Goal: Task Accomplishment & Management: Complete application form

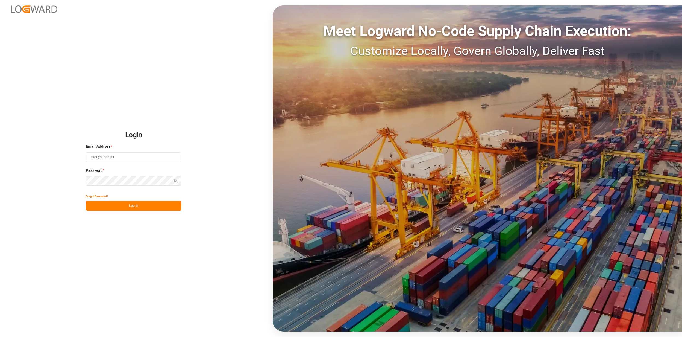
type input "[EMAIL_ADDRESS][PERSON_NAME][DOMAIN_NAME]"
click at [137, 206] on button "Log In" at bounding box center [134, 206] width 96 height 10
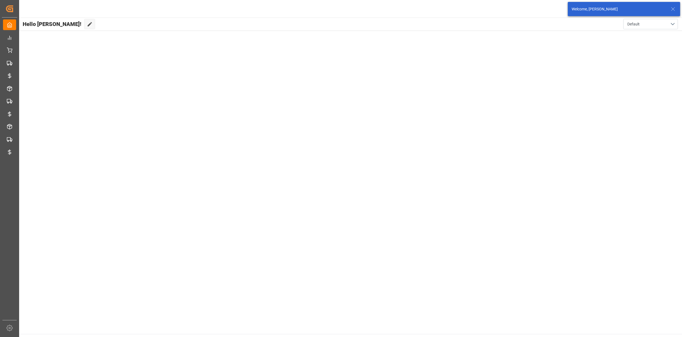
click at [671, 9] on icon at bounding box center [673, 9] width 7 height 7
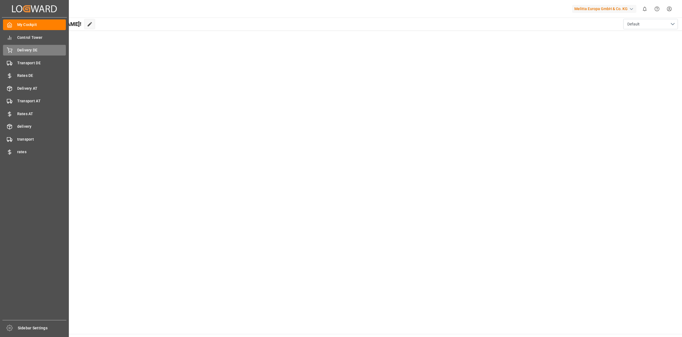
click at [18, 52] on span "Delivery DE" at bounding box center [41, 50] width 49 height 6
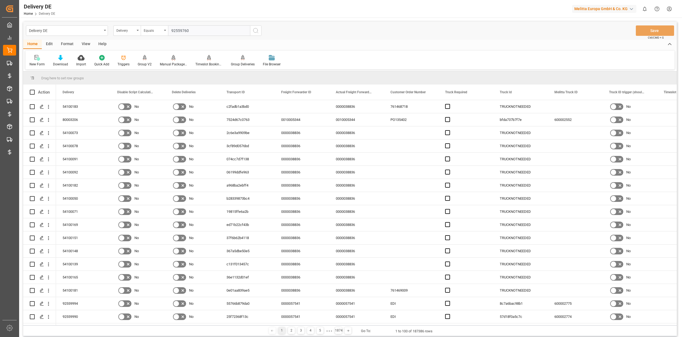
type input "92559760"
click at [253, 29] on icon "search button" at bounding box center [256, 30] width 7 height 7
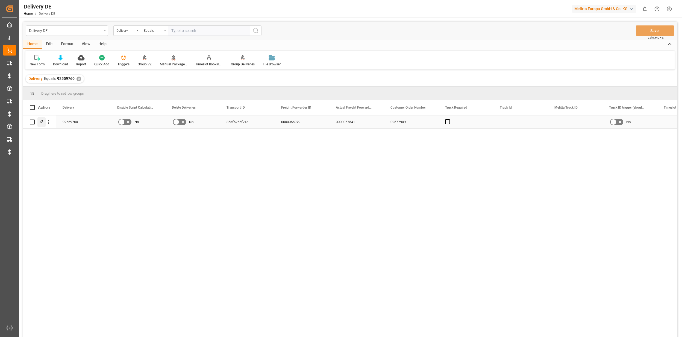
click at [42, 124] on div "Press SPACE to select this row." at bounding box center [41, 122] width 8 height 10
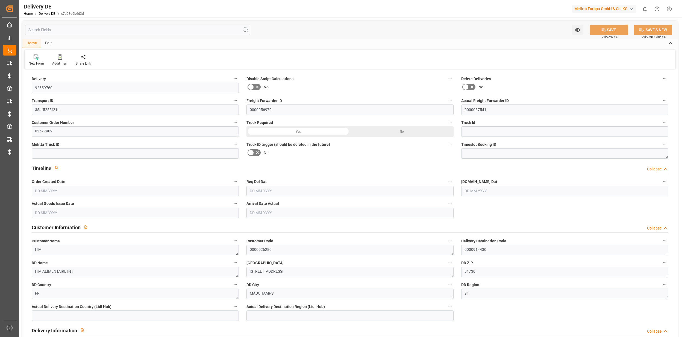
type input "92559760"
type input "35af5255f21e"
type input "0000056979"
type input "0000057541"
type textarea "02577909"
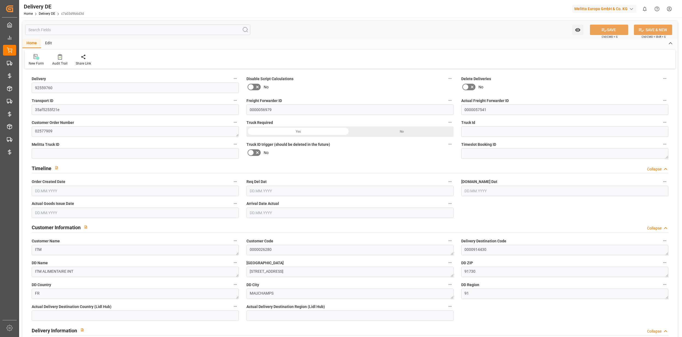
type textarea "ITM"
type textarea "0000026280"
type textarea "0000914430"
type textarea "ITM ALIMENTAIRE INT"
type textarea "[STREET_ADDRESS]"
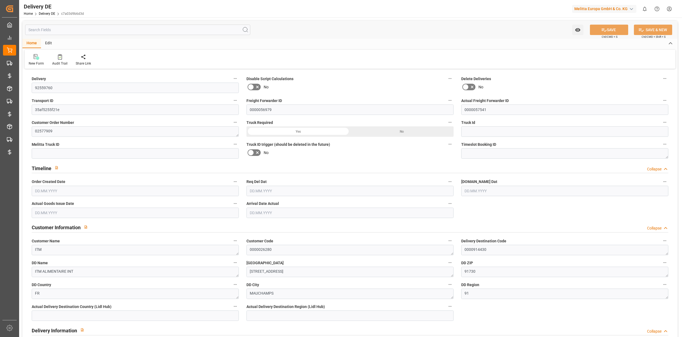
type textarea "91730"
type textarea "FR"
type textarea "MAUCHAMPS"
type textarea "91"
type textarea "0011"
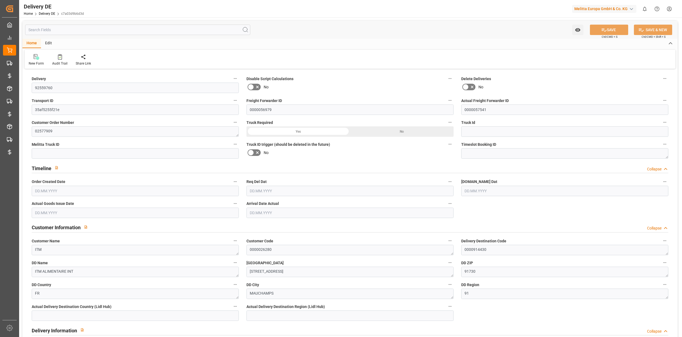
type textarea "6"
type textarea "LF"
type input "Pallet"
type textarea "FR10"
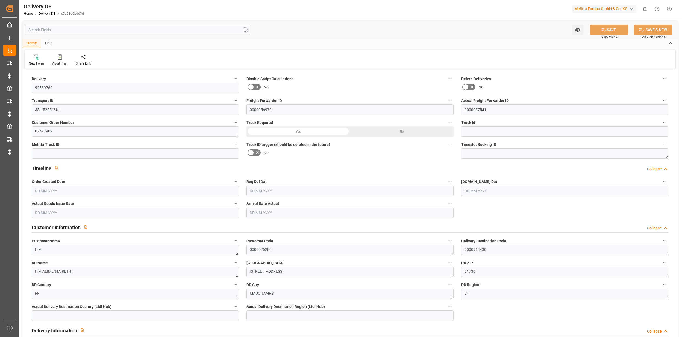
type input "FR10"
type textarea "Livraison le [DATE] a 09:30"
type input "DAP"
type input "10"
type input "0"
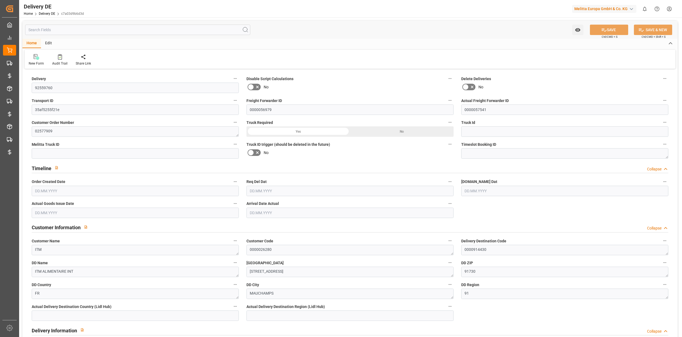
type input "33"
type input "7858.08"
type input "11296"
type input "64867.84"
type input "[DATE]"
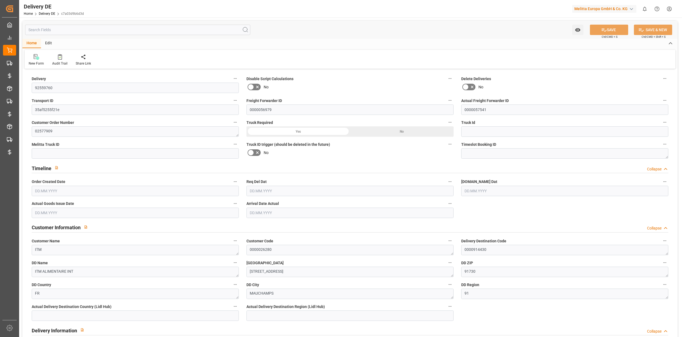
type input "[DATE]"
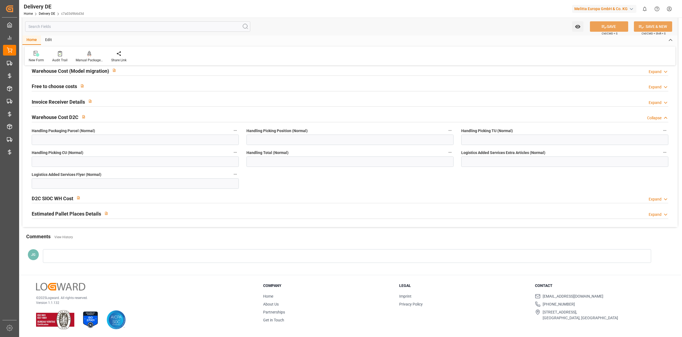
scroll to position [1118, 0]
click at [313, 213] on div "Estimated Pallet Places Details Expand" at bounding box center [350, 213] width 637 height 10
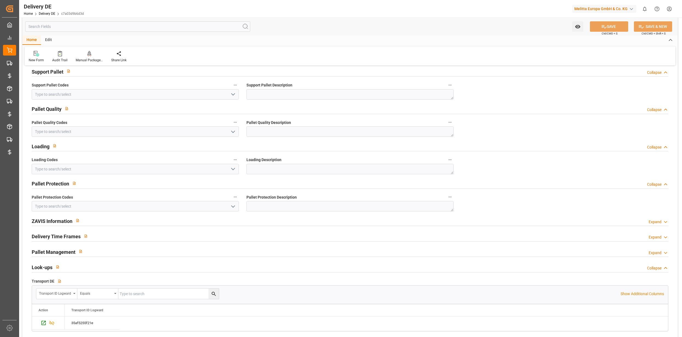
scroll to position [729, 0]
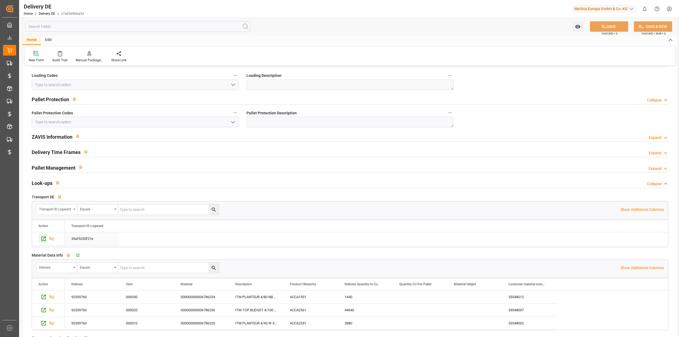
click at [43, 241] on icon "Press SPACE to select this row." at bounding box center [44, 239] width 6 height 6
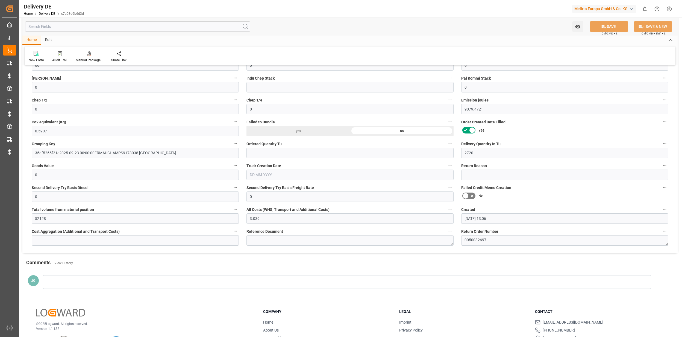
scroll to position [1239, 0]
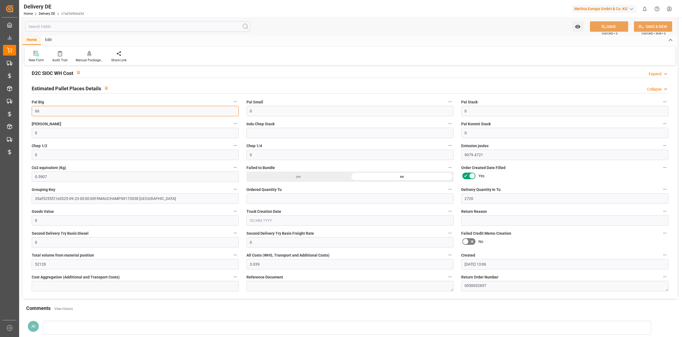
drag, startPoint x: 44, startPoint y: 112, endPoint x: 25, endPoint y: 112, distance: 18.6
type input "0"
drag, startPoint x: 460, startPoint y: 114, endPoint x: 451, endPoint y: 114, distance: 8.7
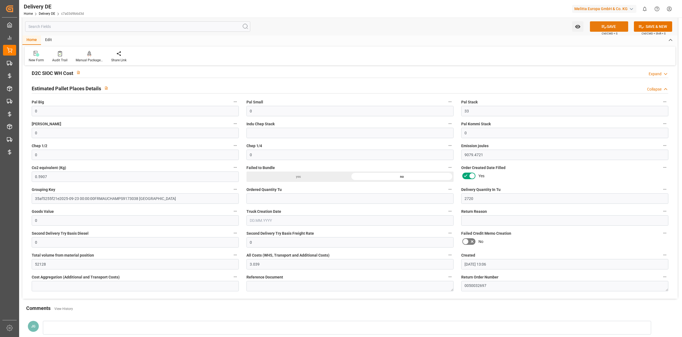
click at [615, 23] on button "SAVE" at bounding box center [609, 26] width 38 height 10
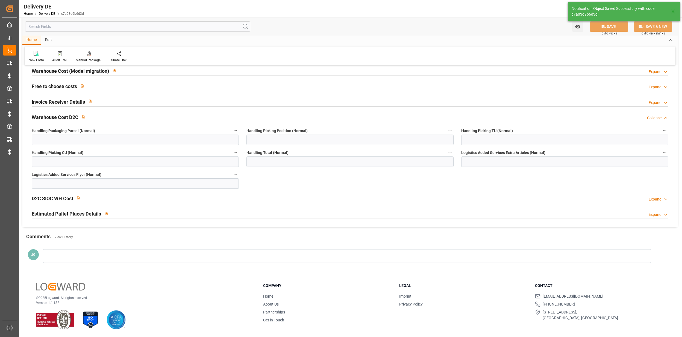
scroll to position [1118, 0]
click at [219, 212] on div "Estimated Pallet Places Details Expand" at bounding box center [350, 213] width 637 height 10
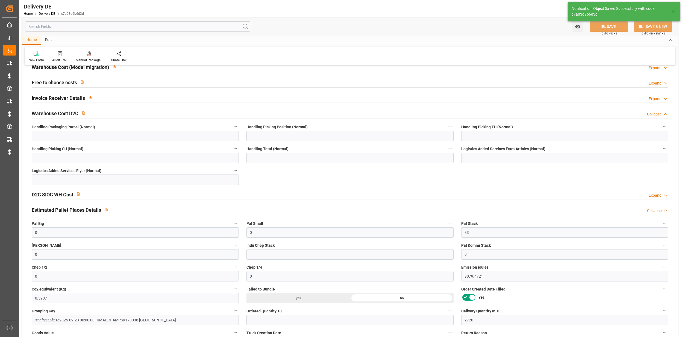
scroll to position [1239, 0]
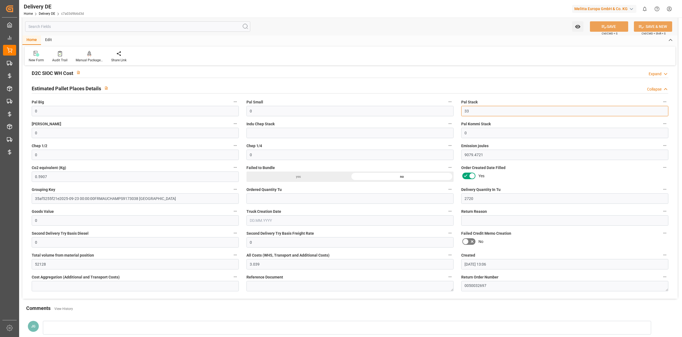
click at [477, 115] on input "33" at bounding box center [564, 111] width 207 height 10
type input "3"
type input "6"
type input "66"
click at [606, 29] on button "SAVE" at bounding box center [609, 26] width 38 height 10
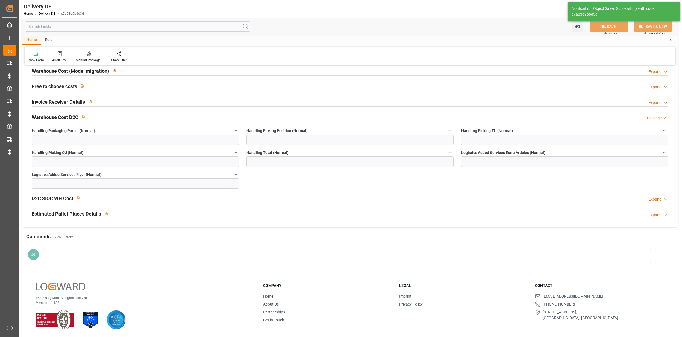
scroll to position [1118, 0]
click at [424, 218] on div at bounding box center [350, 218] width 637 height 0
click at [425, 217] on div "Estimated Pallet Places Details Expand" at bounding box center [350, 213] width 637 height 10
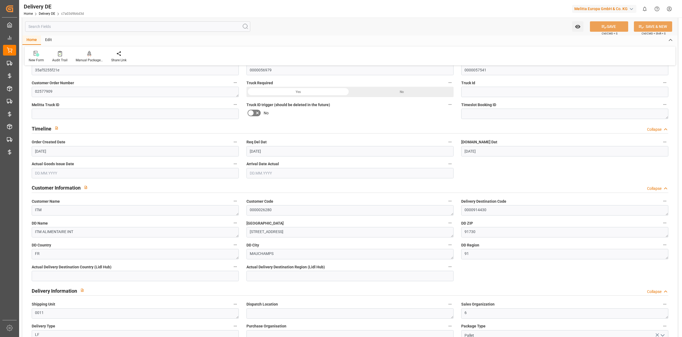
scroll to position [0, 0]
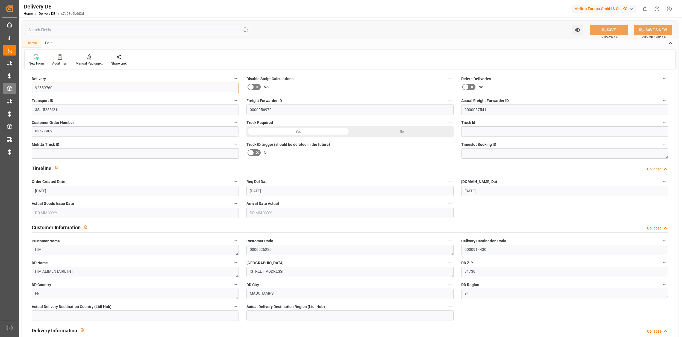
drag, startPoint x: 56, startPoint y: 90, endPoint x: 10, endPoint y: 88, distance: 46.3
click at [11, 87] on div "Created by potrace 1.15, written by [PERSON_NAME] [DATE]-[DATE] Created by potr…" at bounding box center [341, 168] width 682 height 337
click at [58, 13] on icon at bounding box center [58, 13] width 3 height 3
click at [45, 13] on link "Delivery DE" at bounding box center [47, 14] width 16 height 4
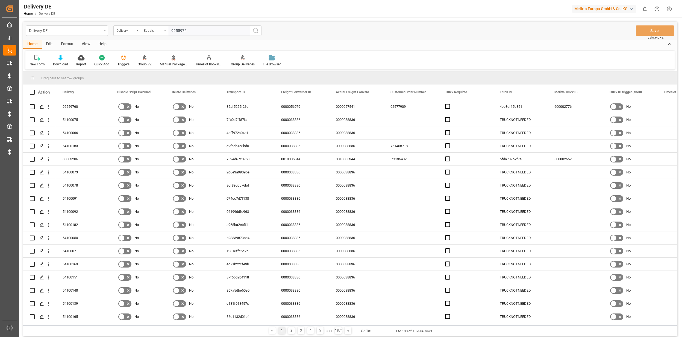
type input "92559761"
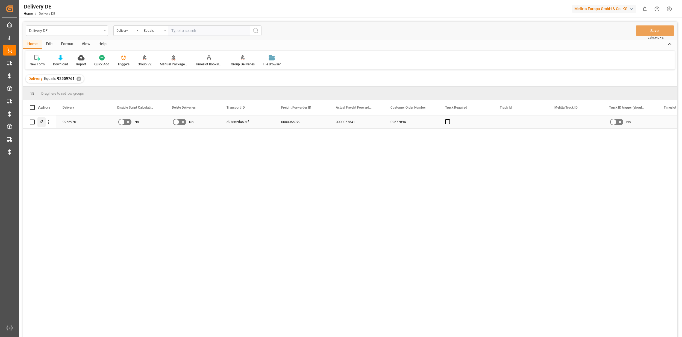
click at [41, 122] on icon "Press SPACE to select this row." at bounding box center [42, 122] width 4 height 4
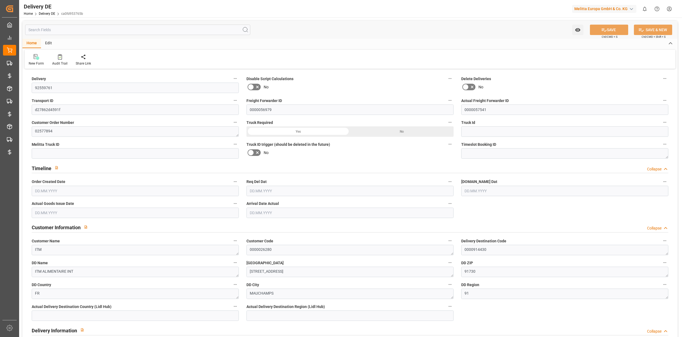
type input "0"
type input "66"
type input "6652.8"
type input "10284"
type input "65127.84"
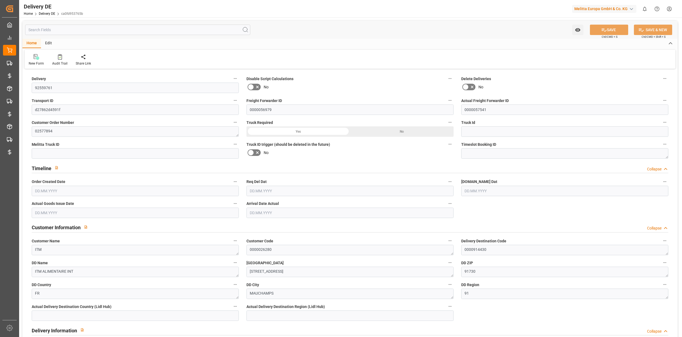
type input "66"
type input "0"
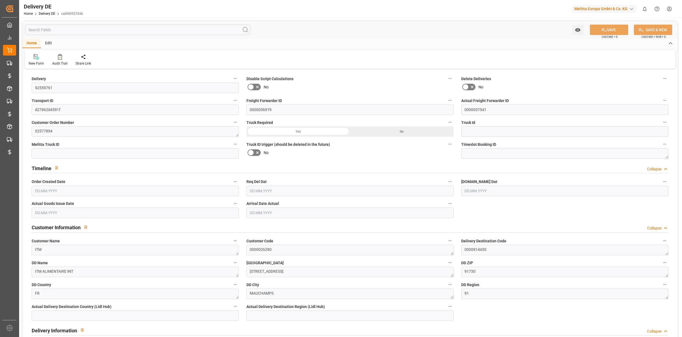
type input "0"
type input "3240"
type input "0"
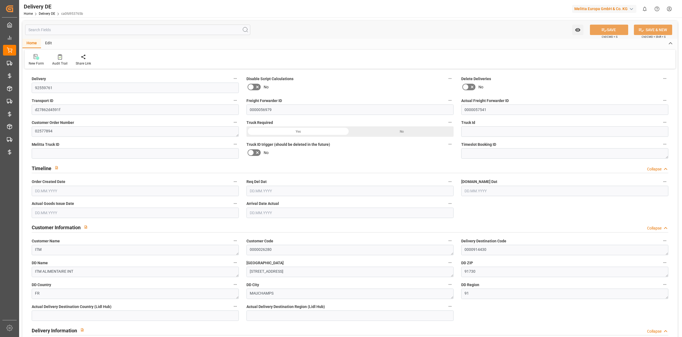
type input "0"
type input "51192"
type input "3.039"
type input "[DATE]"
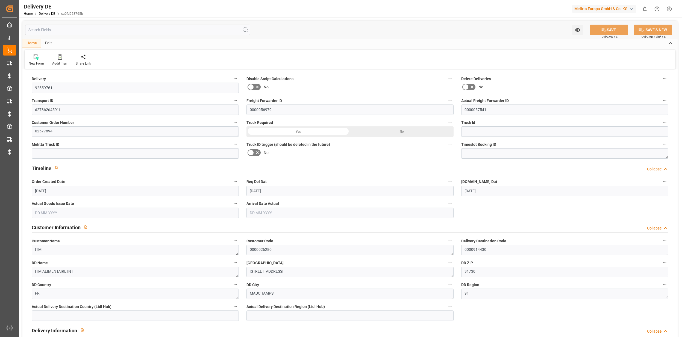
type input "[DATE]"
type input "[DATE] 13:06"
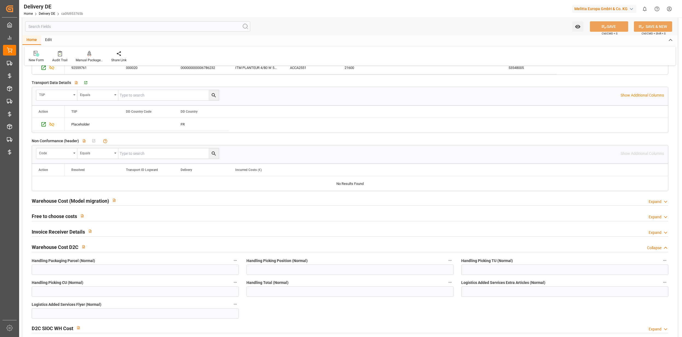
scroll to position [1118, 0]
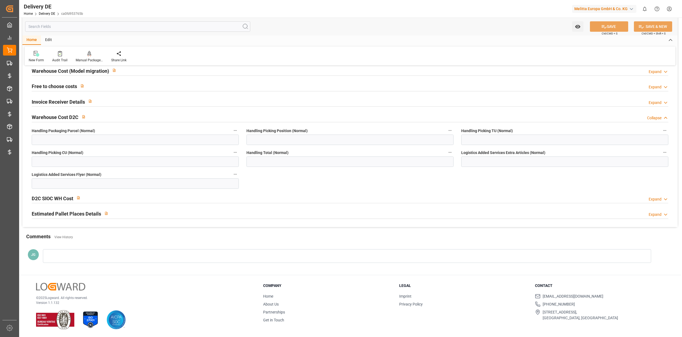
click at [293, 213] on div "Estimated Pallet Places Details Expand" at bounding box center [350, 213] width 637 height 10
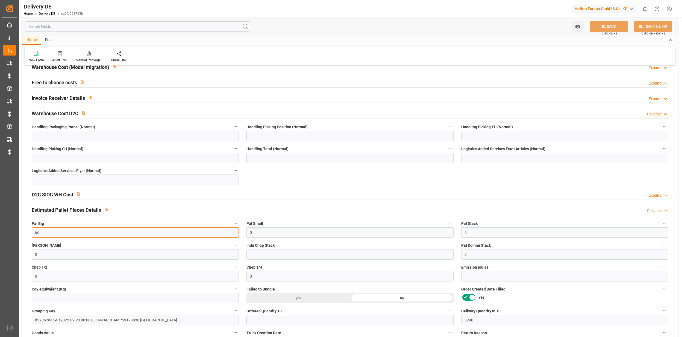
click at [51, 234] on input "66" at bounding box center [135, 232] width 207 height 10
type input "6"
type input "0"
click at [472, 236] on input "0" at bounding box center [564, 232] width 207 height 10
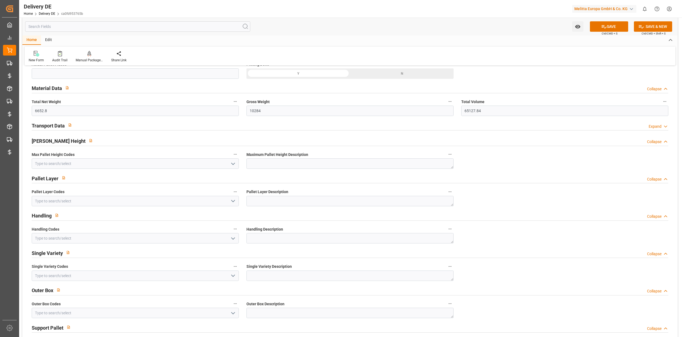
scroll to position [207, 0]
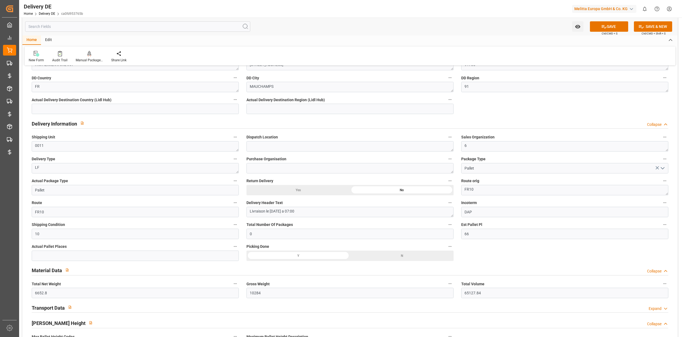
type input "66"
drag, startPoint x: 465, startPoint y: 235, endPoint x: 461, endPoint y: 235, distance: 4.1
click at [461, 235] on input "66" at bounding box center [564, 234] width 207 height 10
type input "33"
click at [606, 31] on button "SAVE" at bounding box center [609, 26] width 38 height 10
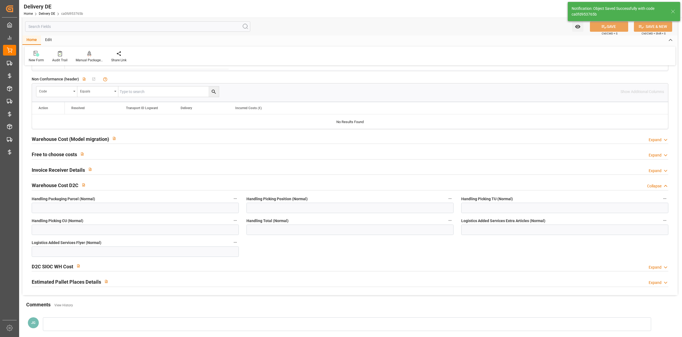
scroll to position [1118, 0]
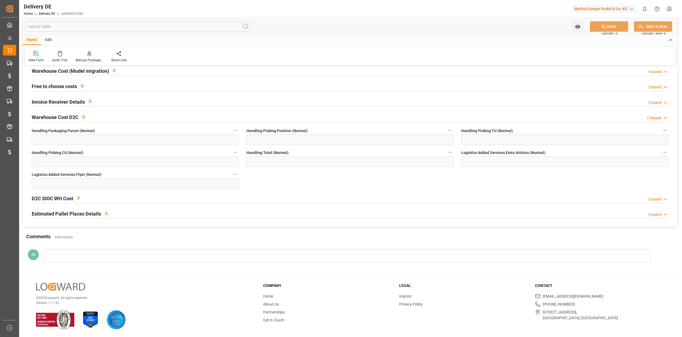
click at [413, 215] on div "Estimated Pallet Places Details Expand" at bounding box center [350, 213] width 637 height 10
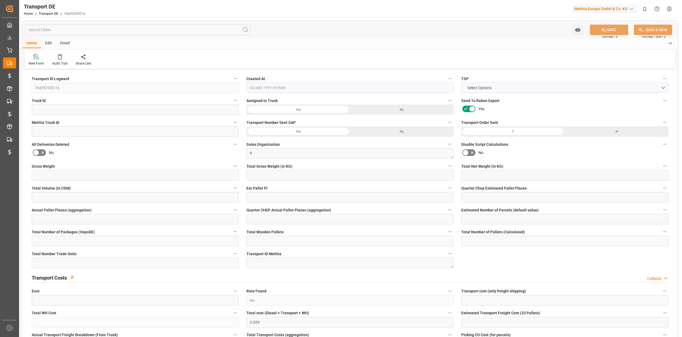
type input "11296"
type input "9396"
type input "7858.08"
type input "64867.84"
type input "33"
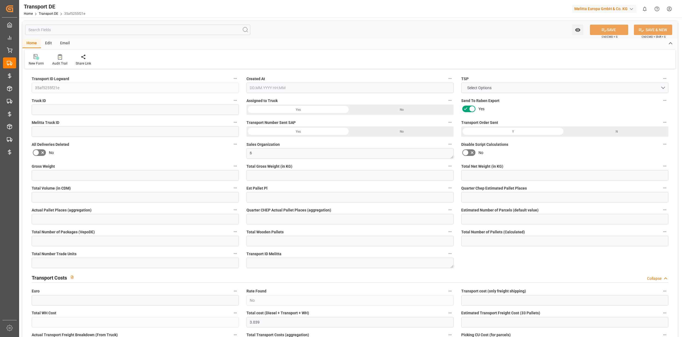
type input "0"
type input "1"
type input "0"
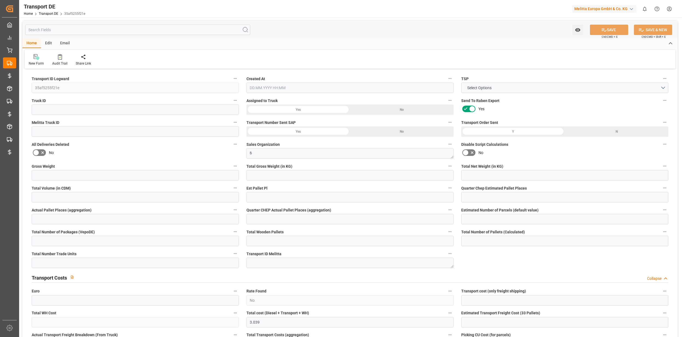
type input "66"
type input "0"
type input "2720"
type input "0"
type input "3.039"
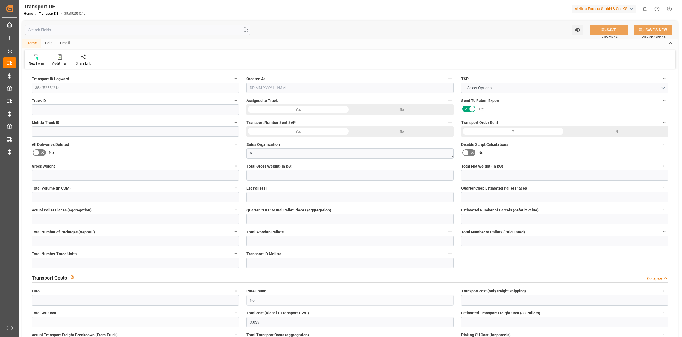
type input "0"
type input "91"
type input "0"
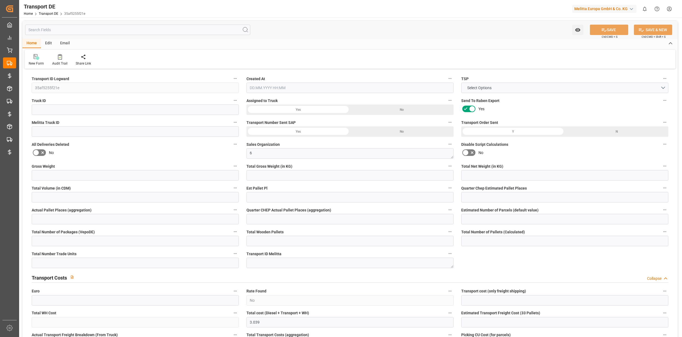
type input "0"
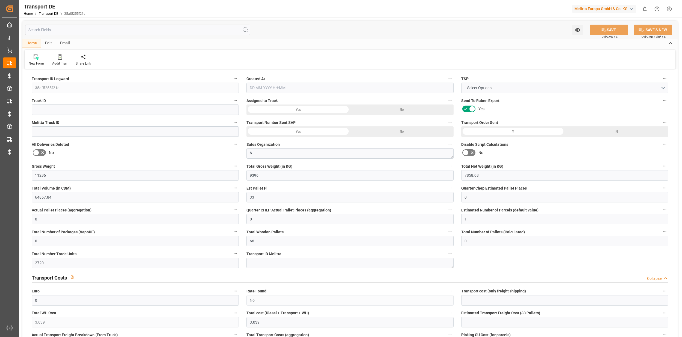
type input "0"
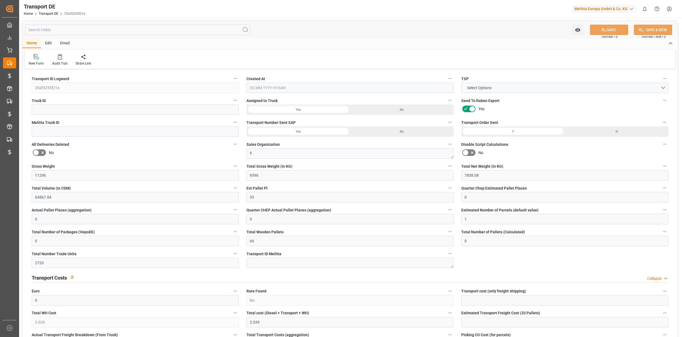
type input "0"
type input "9396"
type input "4710.8598"
type input "21"
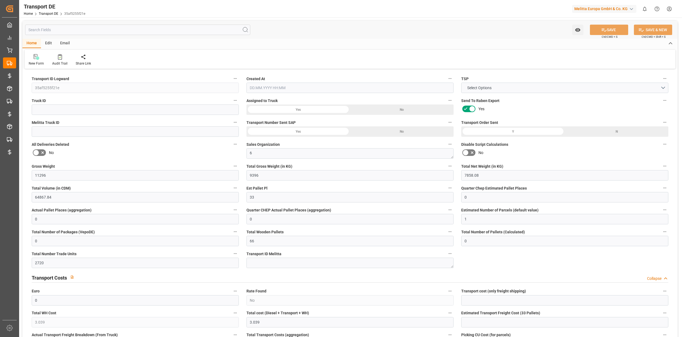
type input "35"
type input "66"
type input "0"
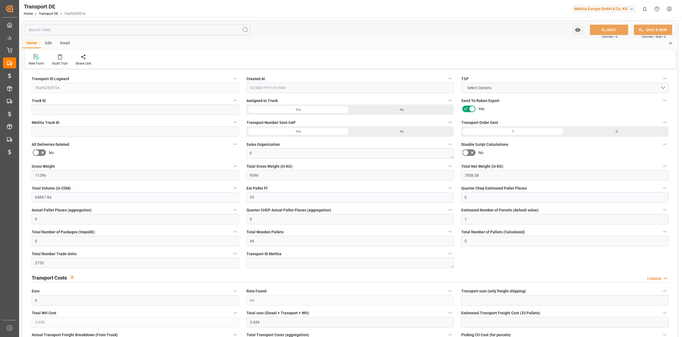
type input "0"
type input "1"
type input "0"
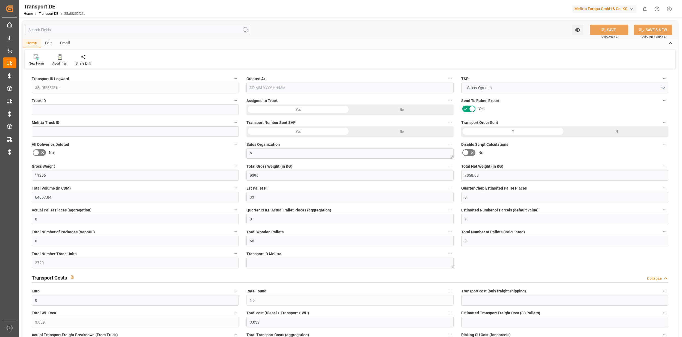
type input "2720"
type input "3.039"
type input "0"
type input "[DATE] 13:06"
type input "[DATE]"
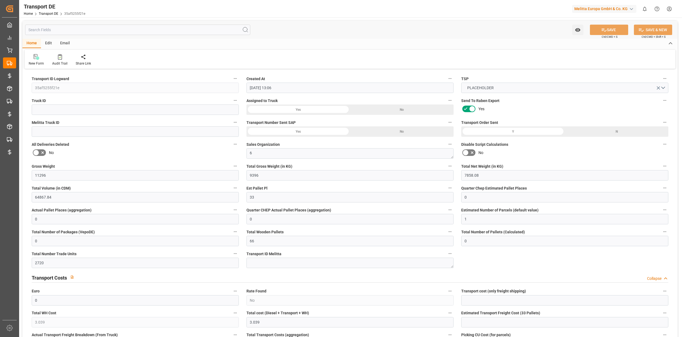
type input "[DATE]"
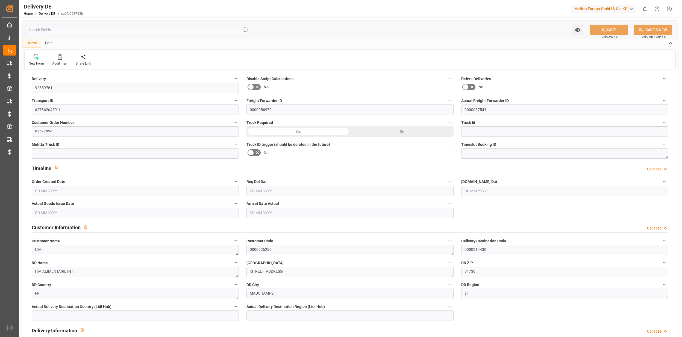
type input "0"
type input "33"
type input "6652.8"
type input "10284"
type input "65127.84"
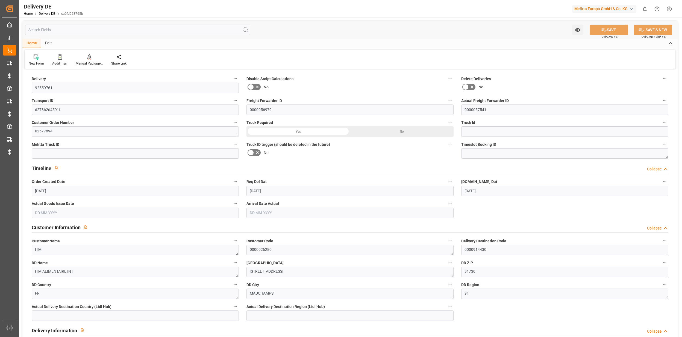
type input "[DATE]"
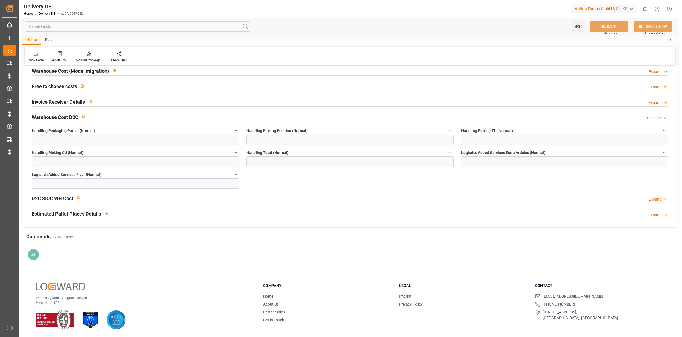
scroll to position [1118, 0]
click at [333, 214] on div "Estimated Pallet Places Details Expand" at bounding box center [350, 213] width 637 height 10
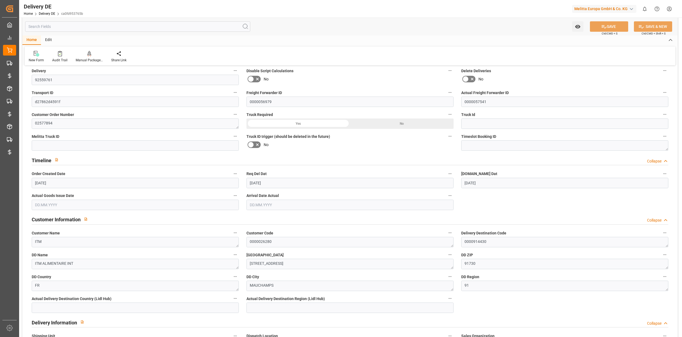
scroll to position [0, 0]
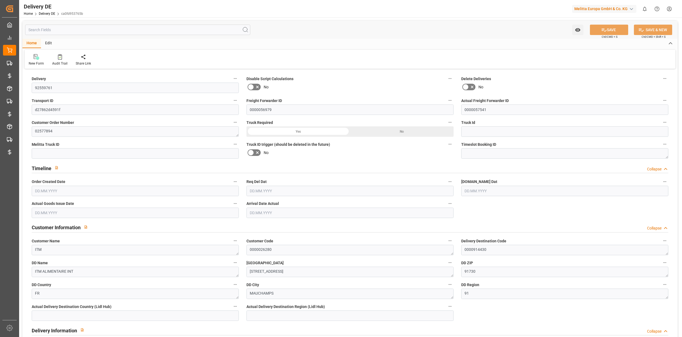
type input "0"
type input "33"
type input "6652.8"
type input "10284"
type input "65127.84"
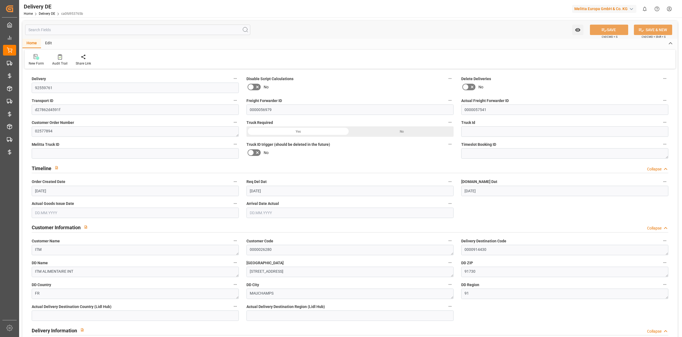
type input "[DATE]"
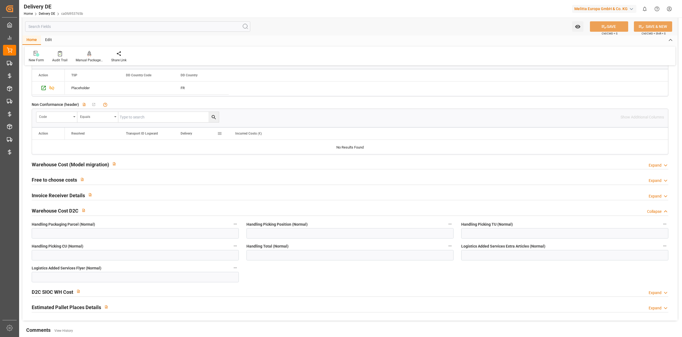
scroll to position [1118, 0]
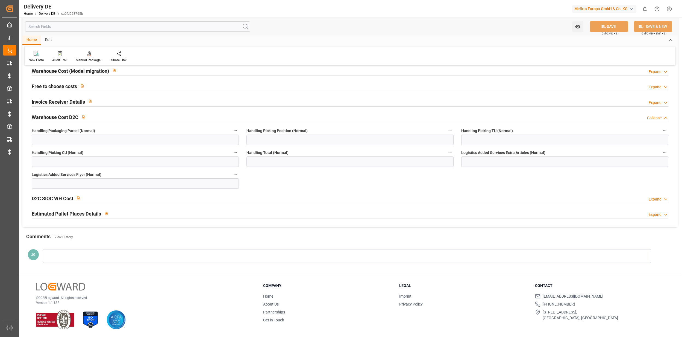
click at [321, 219] on div "Estimated Pallet Places Details Expand" at bounding box center [350, 214] width 645 height 16
click at [323, 216] on div "Estimated Pallet Places Details Expand" at bounding box center [350, 213] width 637 height 10
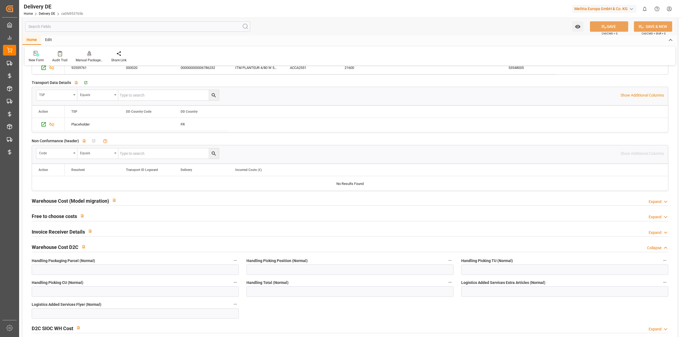
scroll to position [1239, 0]
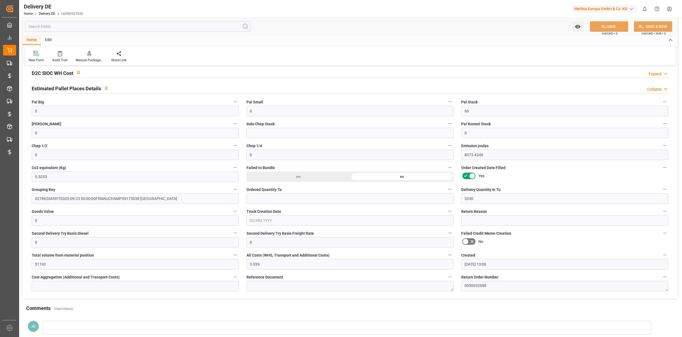
click at [268, 14] on div "Delivery DE Home Delivery DE ca0fd953765b Melitta Europa GmbH & Co. KG 0 Notifi…" at bounding box center [348, 8] width 667 height 17
click at [48, 12] on link "Delivery DE" at bounding box center [47, 14] width 16 height 4
